Goal: Task Accomplishment & Management: Complete application form

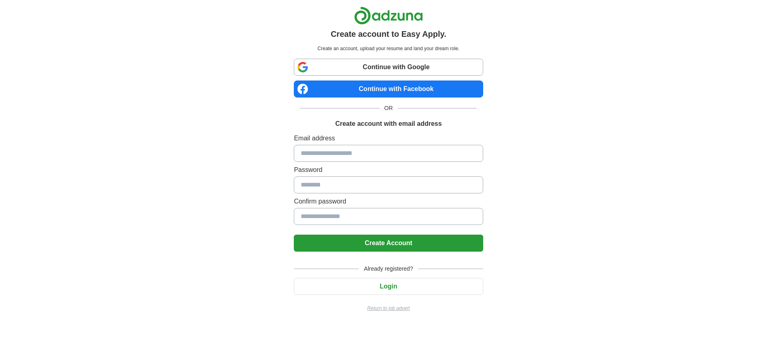
click at [370, 154] on input at bounding box center [388, 153] width 189 height 17
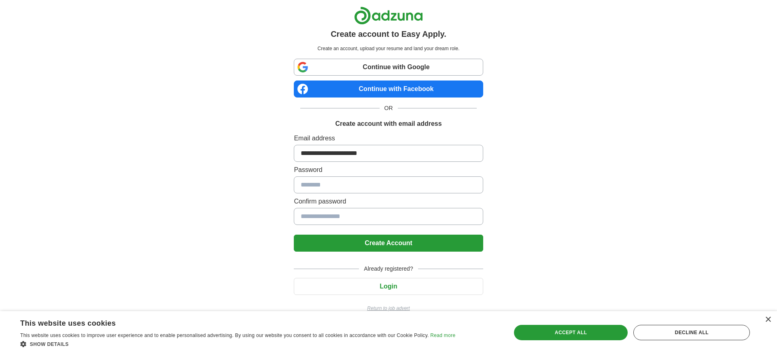
type input "**********"
click at [394, 231] on form "**********" at bounding box center [388, 193] width 189 height 118
click at [386, 239] on button "Create Account" at bounding box center [388, 243] width 189 height 17
